Goal: Information Seeking & Learning: Learn about a topic

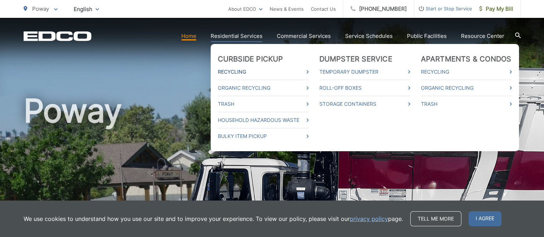
click at [309, 72] on link "Recycling" at bounding box center [263, 72] width 91 height 9
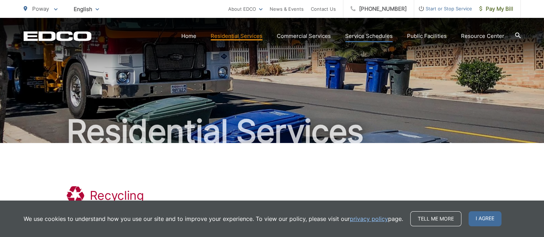
click at [360, 35] on link "Service Schedules" at bounding box center [369, 36] width 48 height 9
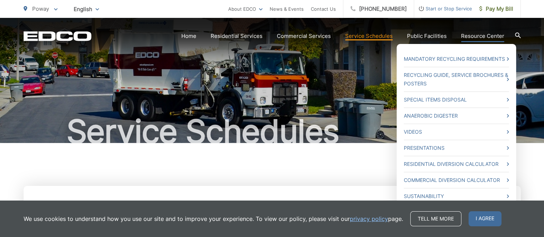
click at [471, 33] on link "Resource Center" at bounding box center [482, 36] width 43 height 9
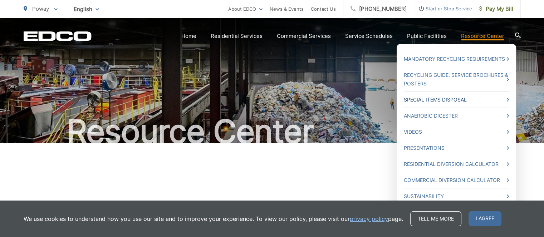
click at [442, 97] on link "Special Items Disposal" at bounding box center [456, 99] width 105 height 9
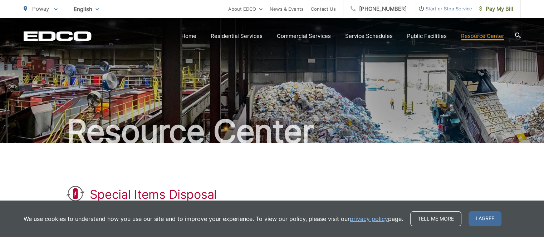
click at [516, 33] on icon at bounding box center [518, 36] width 6 height 6
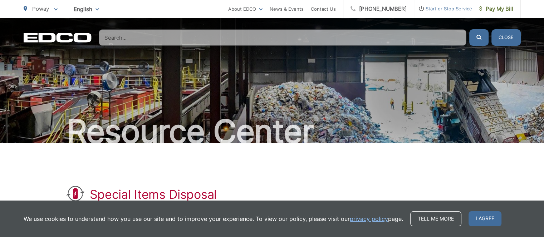
click at [410, 34] on input "Search" at bounding box center [283, 37] width 368 height 16
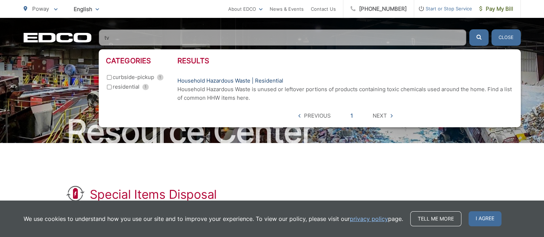
type input "tv"
click at [232, 78] on link "Household Hazardous Waste | Residential" at bounding box center [230, 81] width 106 height 9
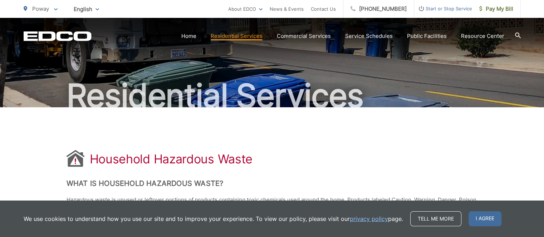
scroll to position [72, 0]
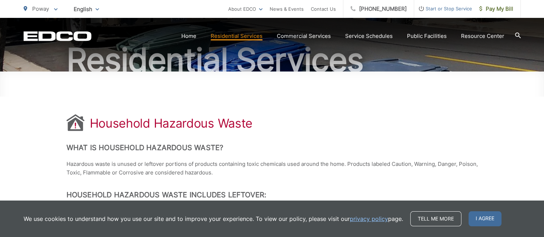
drag, startPoint x: 488, startPoint y: 218, endPoint x: 482, endPoint y: 214, distance: 6.7
click at [488, 218] on span "I agree" at bounding box center [484, 218] width 33 height 15
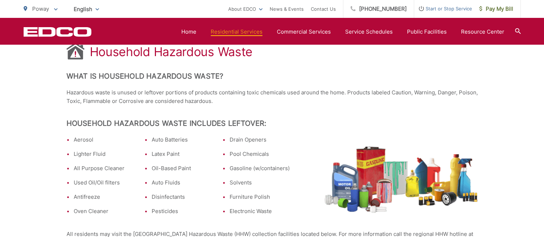
scroll to position [179, 0]
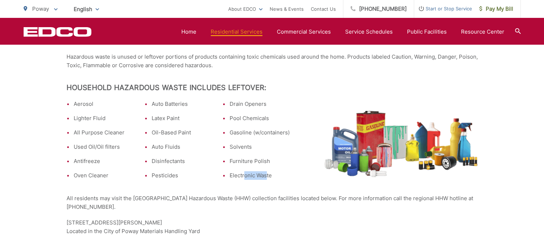
drag, startPoint x: 244, startPoint y: 173, endPoint x: 267, endPoint y: 175, distance: 23.4
click at [267, 175] on li "Electronic Waste" at bounding box center [260, 175] width 60 height 9
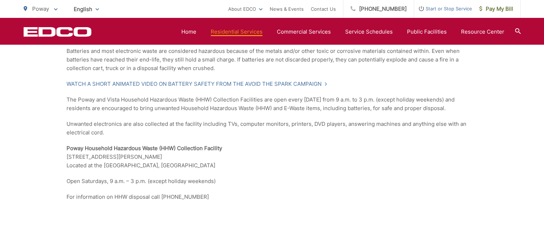
scroll to position [628, 0]
